Goal: Task Accomplishment & Management: Complete application form

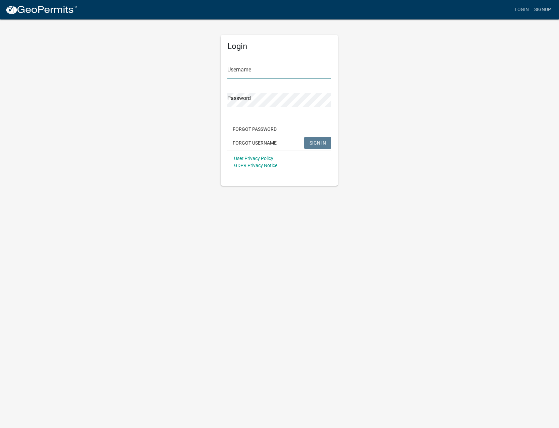
click at [265, 70] on input "Username" at bounding box center [280, 72] width 104 height 14
type input "EMazoch"
click at [304, 137] on button "SIGN IN" at bounding box center [317, 143] width 27 height 12
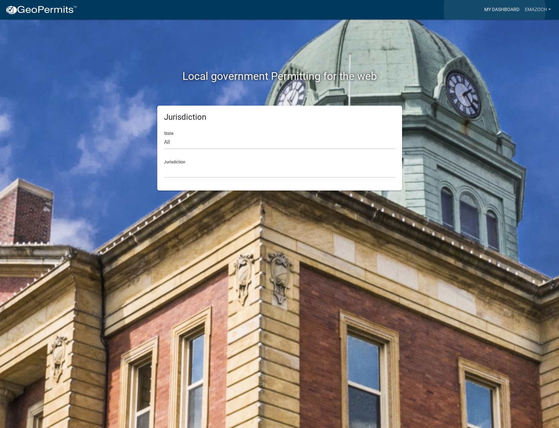
click at [495, 9] on link "My Dashboard" at bounding box center [502, 9] width 41 height 13
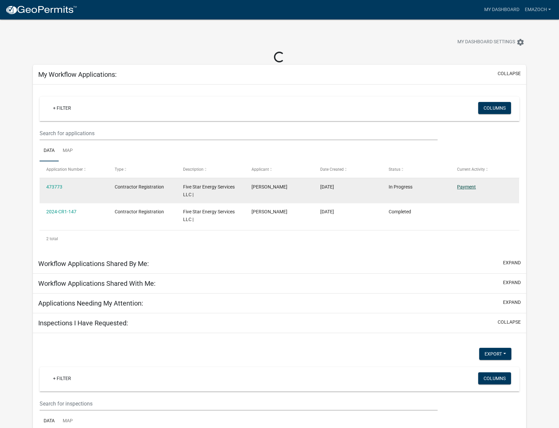
click at [460, 187] on link "Payment" at bounding box center [466, 186] width 19 height 5
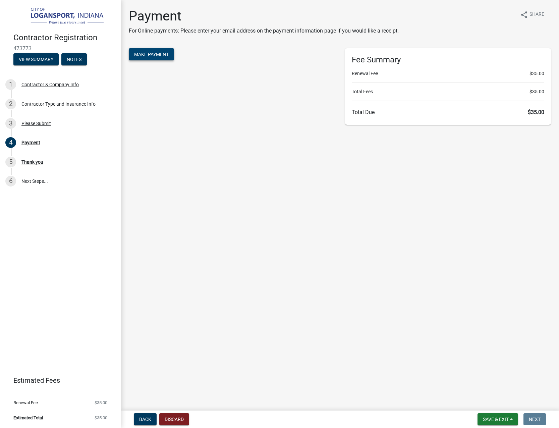
click at [166, 51] on button "Make Payment" at bounding box center [151, 54] width 45 height 12
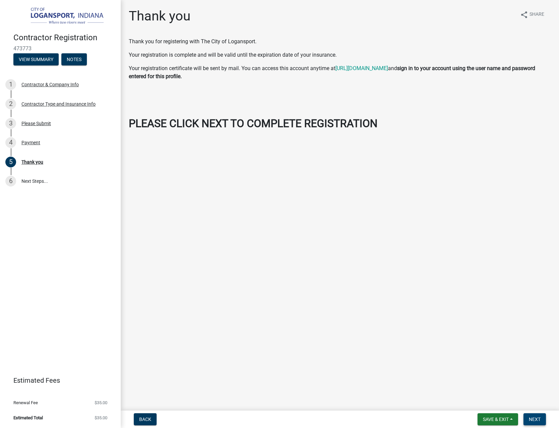
click at [536, 420] on span "Next" at bounding box center [535, 419] width 12 height 5
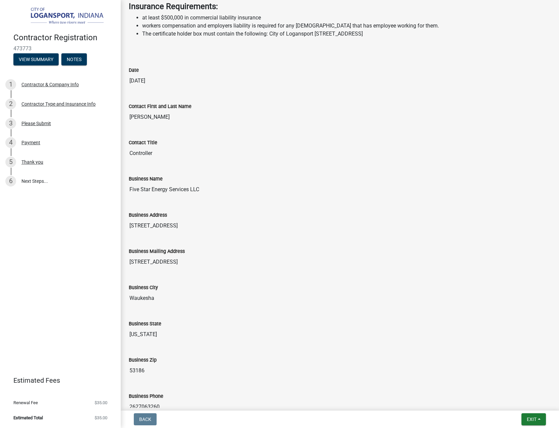
scroll to position [395, 0]
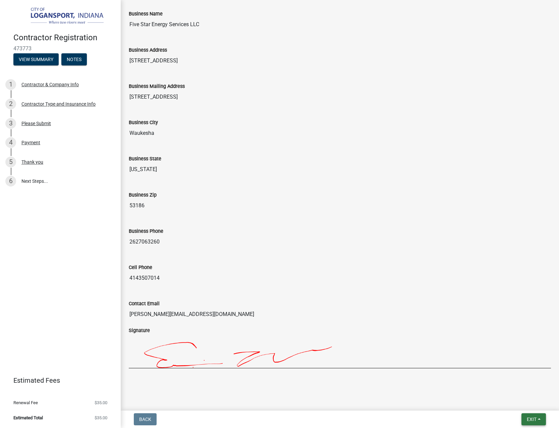
click at [526, 420] on button "Exit" at bounding box center [534, 419] width 25 height 12
click at [516, 400] on button "Save & Exit" at bounding box center [520, 402] width 54 height 16
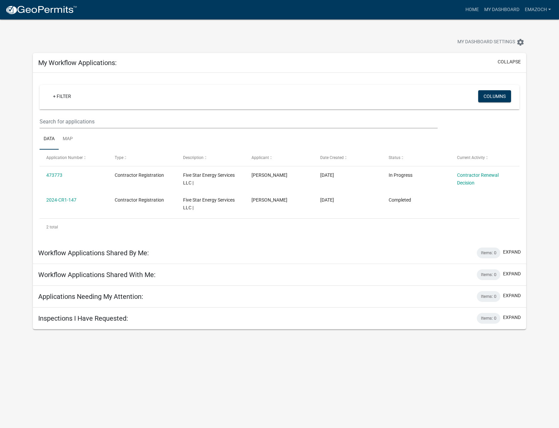
click at [335, 105] on div "+ Filter Columns" at bounding box center [280, 97] width 474 height 25
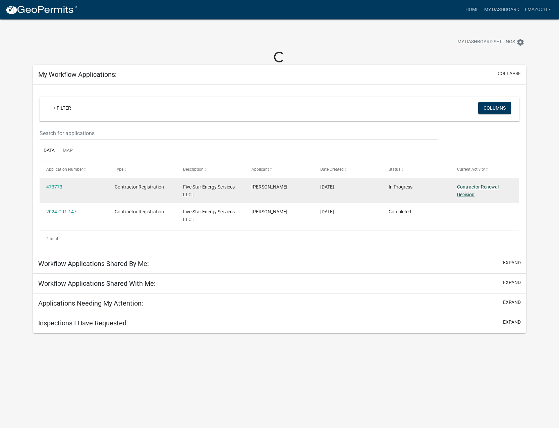
click at [472, 189] on link "Contractor Renewal Decision" at bounding box center [478, 190] width 42 height 13
